Goal: Transaction & Acquisition: Book appointment/travel/reservation

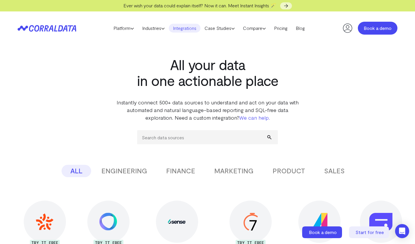
click at [381, 31] on link "Book a demo" at bounding box center [378, 28] width 40 height 13
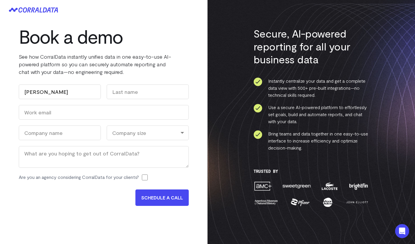
type input "[PERSON_NAME]"
type input "Fields"
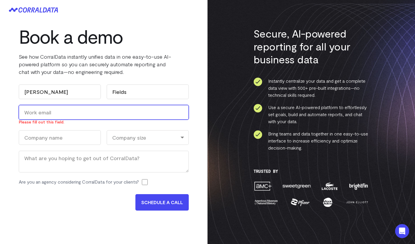
click at [95, 113] on input "Work Email (Required)" at bounding box center [104, 112] width 170 height 15
type input "v"
paste input "[EMAIL_ADDRESS][DOMAIN_NAME]"
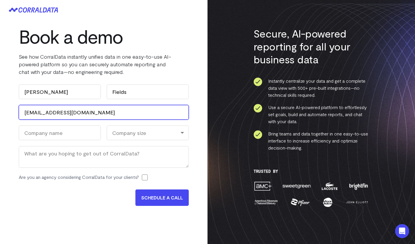
type input "[EMAIL_ADDRESS][DOMAIN_NAME]"
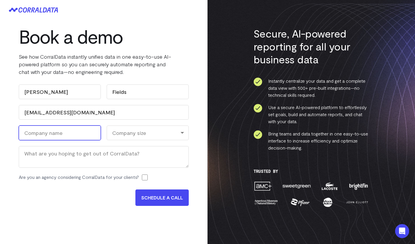
click at [65, 134] on input "Company Name (Required)" at bounding box center [60, 132] width 82 height 15
type input "Kairos-Blueprint"
click at [127, 135] on div "Company size" at bounding box center [148, 132] width 82 height 15
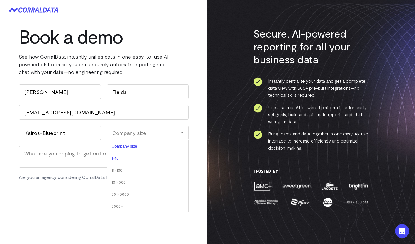
click at [128, 157] on li "1-10" at bounding box center [148, 158] width 82 height 12
select select "1-10"
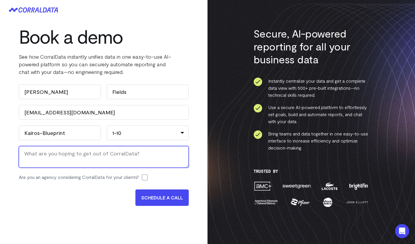
click at [114, 157] on textarea "Message" at bounding box center [104, 157] width 170 height 22
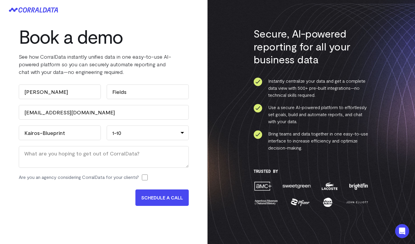
click at [105, 177] on label "Are you an agency considering CorralData for your clients?" at bounding box center [79, 176] width 120 height 7
click at [142, 177] on input "Are you an agency considering CorralData for your clients?" at bounding box center [145, 177] width 6 height 6
checkbox input "true"
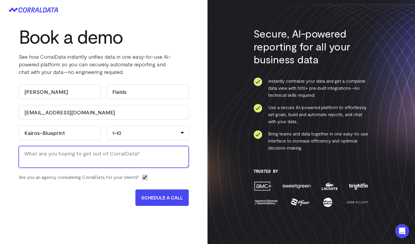
click at [97, 157] on textarea "Message" at bounding box center [104, 157] width 170 height 22
type textarea "P"
type textarea "HR & People Data Insights & Visualizations"
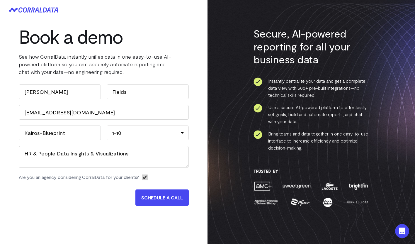
click at [180, 201] on input "SCHEDULE A CALL" at bounding box center [161, 197] width 53 height 16
